Goal: Task Accomplishment & Management: Use online tool/utility

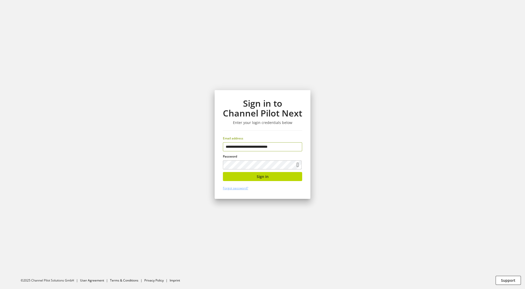
type input "**********"
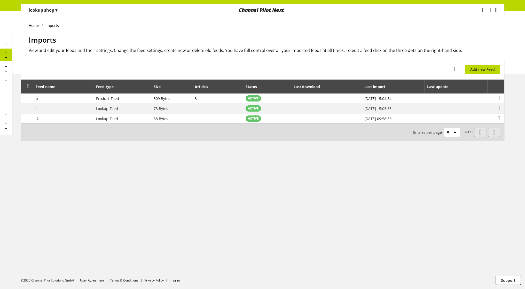
click at [53, 11] on p "lookup shop ▾" at bounding box center [43, 10] width 29 height 6
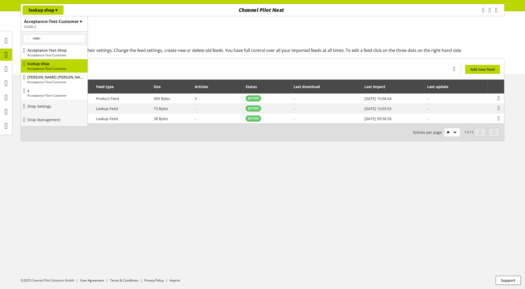
click at [49, 102] on link "Shop Settings" at bounding box center [54, 105] width 67 height 13
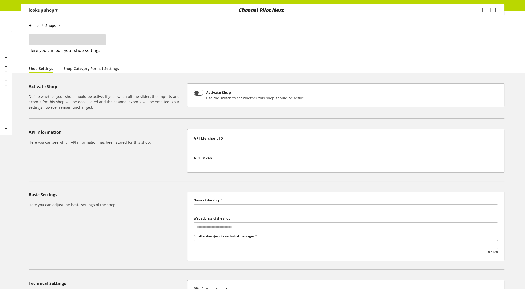
type input "**********"
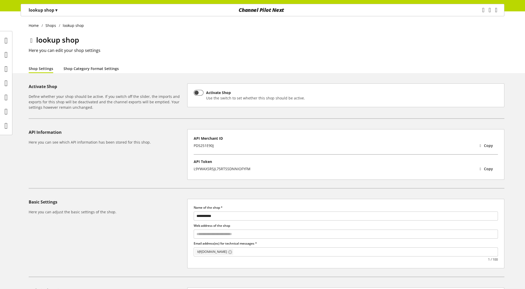
click at [92, 71] on link "Shop Category Format Settings" at bounding box center [91, 68] width 55 height 5
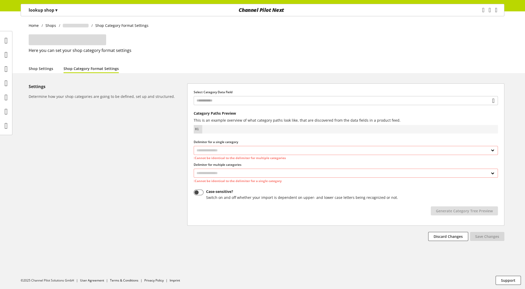
select select "*"
select select
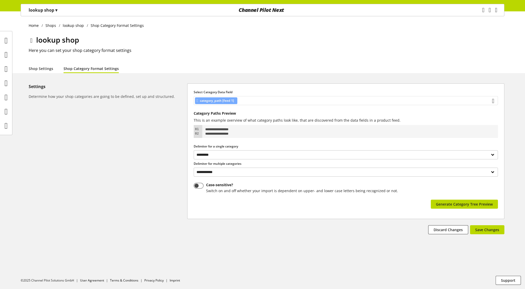
click at [328, 100] on div "category_path [feed 1]" at bounding box center [346, 100] width 304 height 9
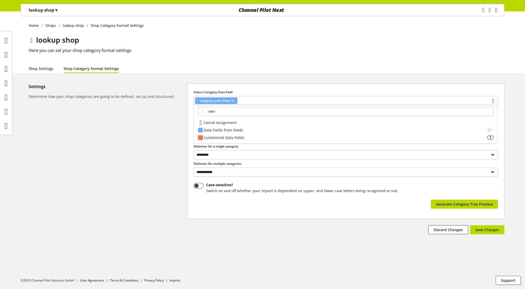
click at [233, 138] on div "Customized Data Fields" at bounding box center [345, 137] width 283 height 5
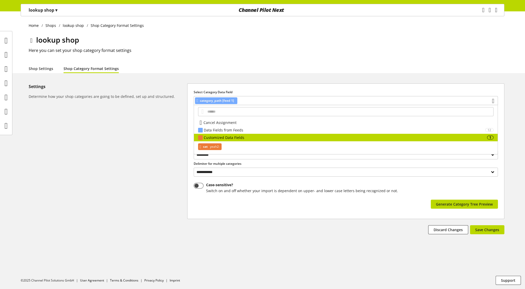
click at [215, 146] on span "yeah2:" at bounding box center [214, 147] width 11 height 6
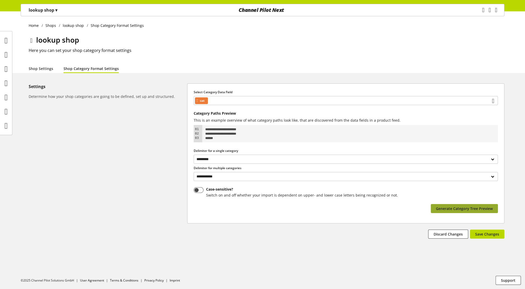
click at [468, 207] on span "Generate Category Tree Preview" at bounding box center [464, 208] width 57 height 5
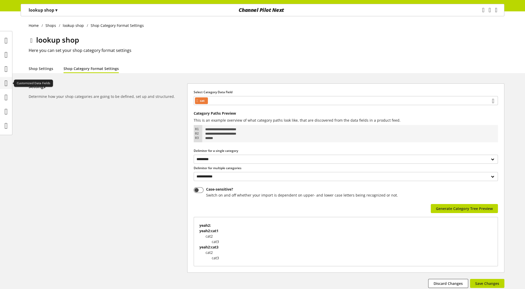
click at [5, 83] on icon at bounding box center [6, 83] width 3 height 10
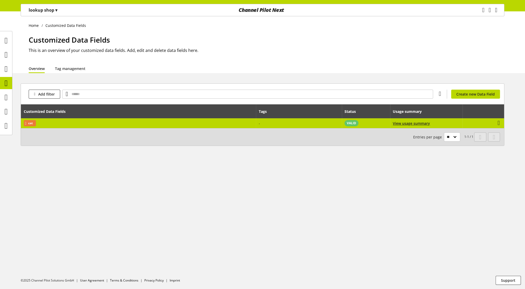
click at [121, 120] on td "cat" at bounding box center [138, 123] width 235 height 10
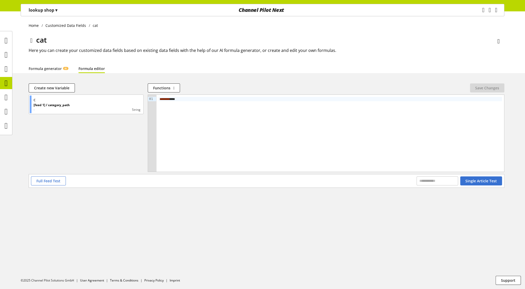
click at [170, 100] on span "**" at bounding box center [168, 98] width 3 height 3
click at [494, 89] on span "Save Changes" at bounding box center [487, 87] width 24 height 5
click at [478, 11] on icon "main navigation" at bounding box center [483, 10] width 10 height 6
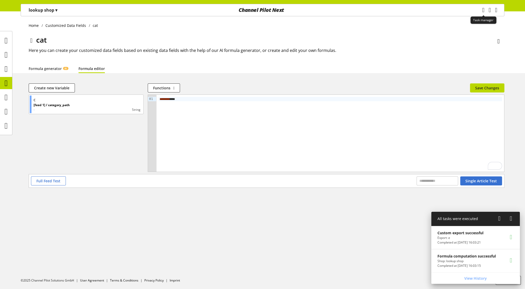
click at [482, 11] on icon "main navigation" at bounding box center [483, 9] width 2 height 9
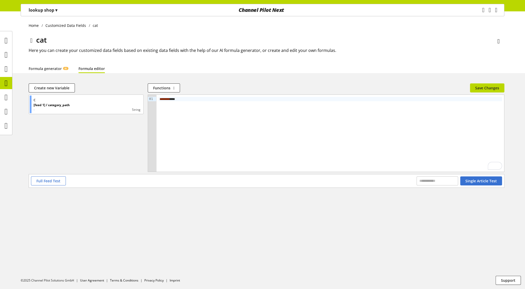
click at [35, 19] on div "Home Customized Data Fields cat cat Here you can create your customized data fi…" at bounding box center [262, 42] width 525 height 62
click at [41, 13] on div "lookup shop ▾" at bounding box center [42, 9] width 41 height 9
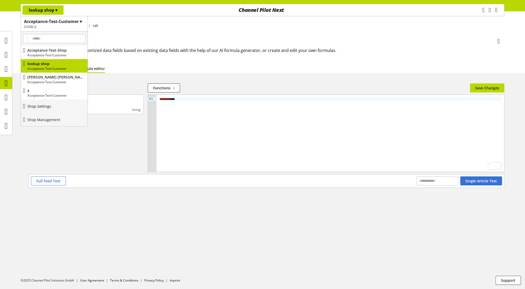
click at [51, 104] on p "Shop Settings" at bounding box center [39, 106] width 24 height 5
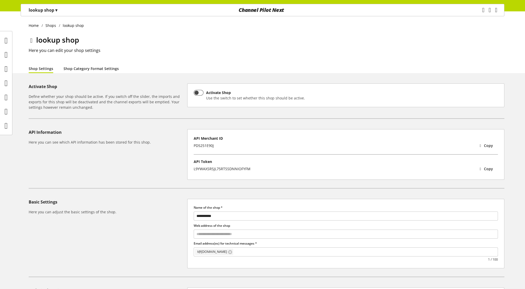
click at [89, 69] on link "Shop Category Format Settings" at bounding box center [91, 68] width 55 height 5
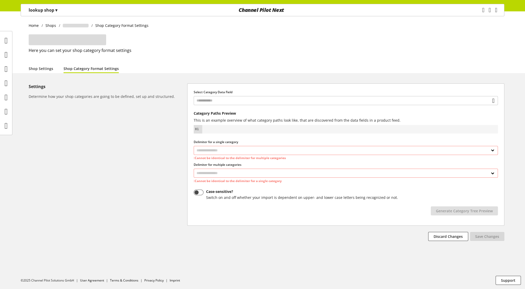
select select "*"
select select
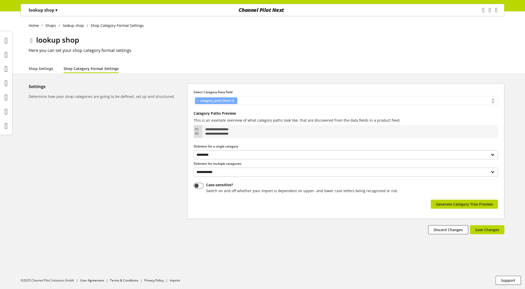
click at [260, 100] on div "category_path [feed 1]" at bounding box center [346, 100] width 304 height 9
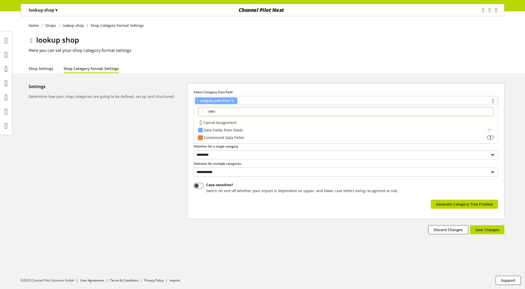
click at [229, 134] on div "Customized Data Fields 1" at bounding box center [346, 137] width 304 height 7
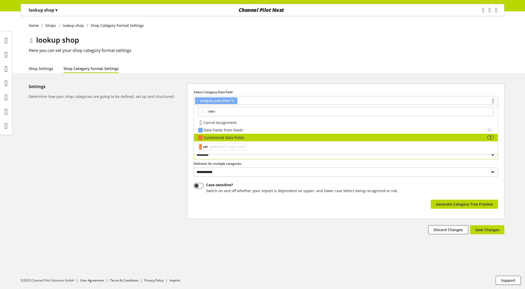
click at [222, 147] on span "yeah3:cat1 > cat2 > cat3" at bounding box center [227, 147] width 36 height 6
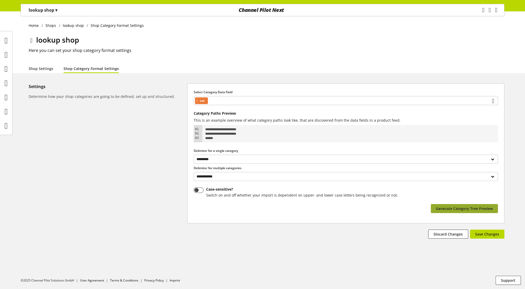
click at [477, 211] on span "Generate Category Tree Preview" at bounding box center [464, 208] width 57 height 5
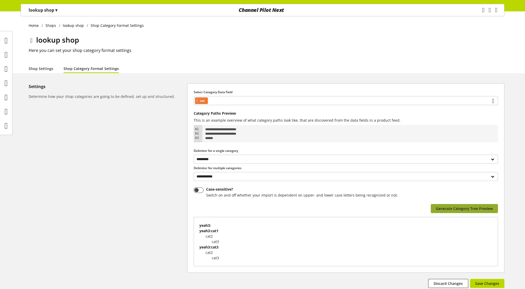
scroll to position [36, 0]
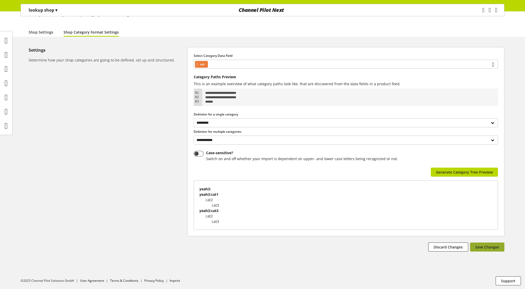
click at [482, 249] on span "Save Changes" at bounding box center [487, 246] width 24 height 5
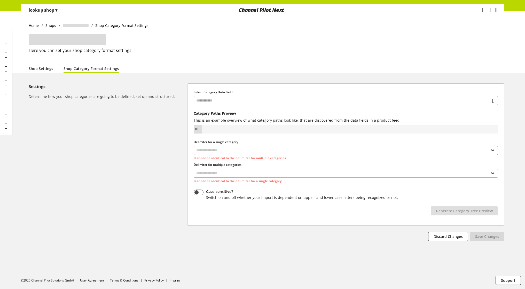
select select "*"
select select
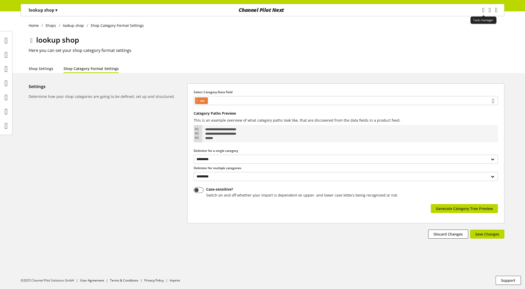
click at [478, 11] on icon "main navigation" at bounding box center [482, 10] width 9 height 3
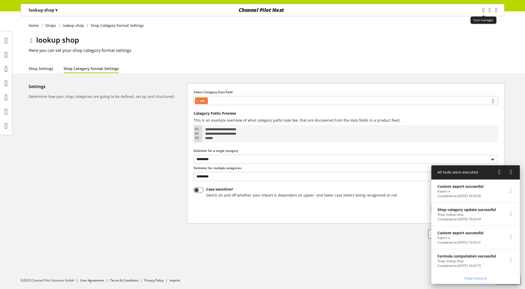
click at [479, 11] on icon "main navigation" at bounding box center [483, 10] width 8 height 9
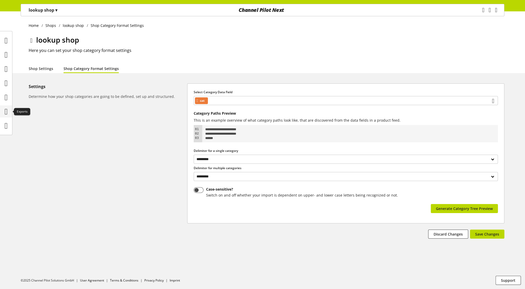
click at [2, 113] on div at bounding box center [6, 111] width 12 height 12
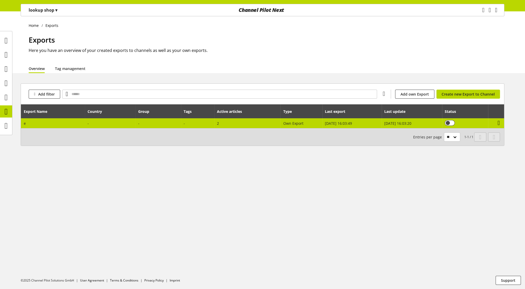
click at [500, 123] on icon at bounding box center [498, 122] width 2 height 9
click at [186, 120] on td "-" at bounding box center [197, 123] width 33 height 10
select select "********"
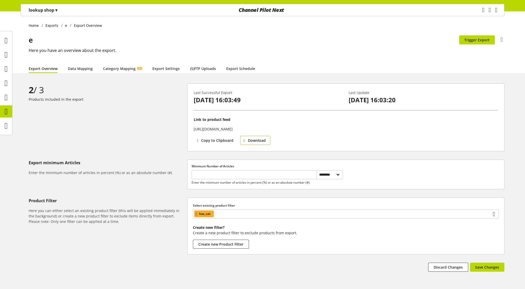
click at [252, 139] on span "Download" at bounding box center [257, 140] width 18 height 5
click at [181, 94] on div "2 / 3" at bounding box center [107, 89] width 156 height 13
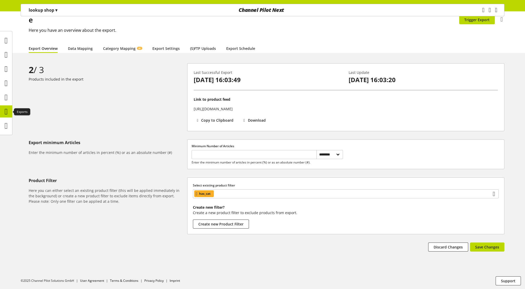
click at [5, 112] on icon at bounding box center [6, 111] width 3 height 10
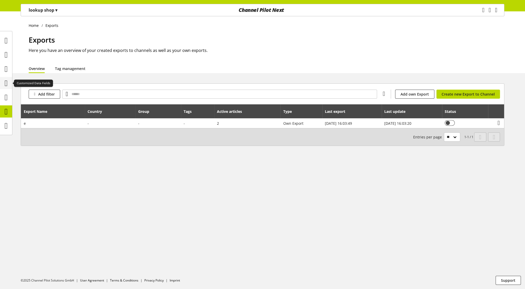
click at [5, 84] on icon at bounding box center [6, 83] width 3 height 10
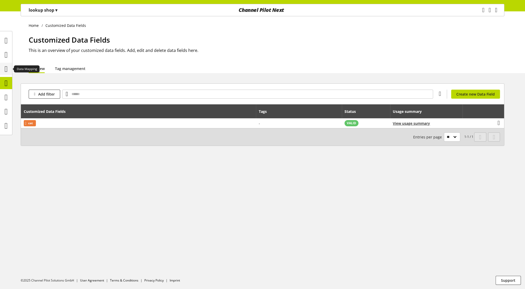
click at [5, 67] on icon at bounding box center [6, 69] width 3 height 10
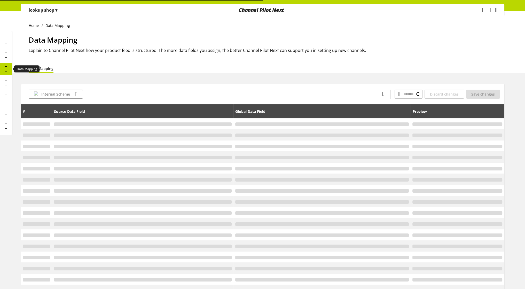
type input "**********"
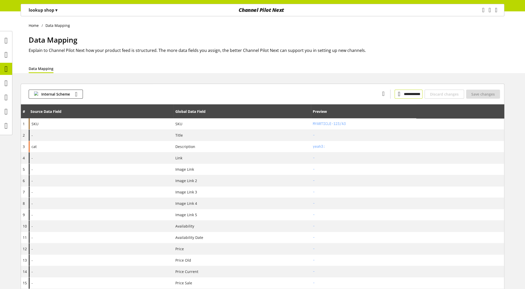
click at [394, 95] on input "**********" at bounding box center [408, 94] width 28 height 9
type input "**********"
